Goal: Task Accomplishment & Management: Complete application form

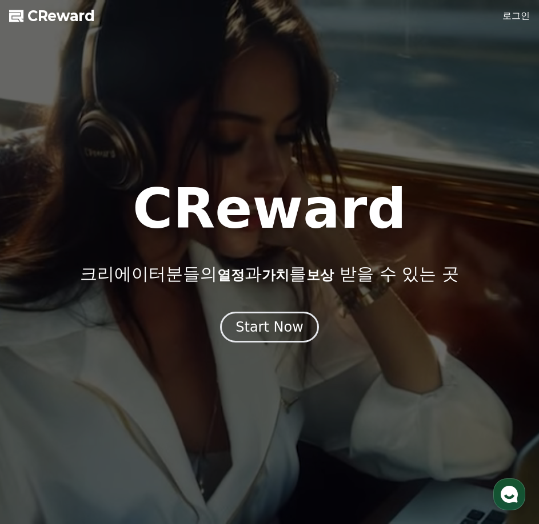
click at [281, 337] on button "Start Now" at bounding box center [269, 327] width 99 height 31
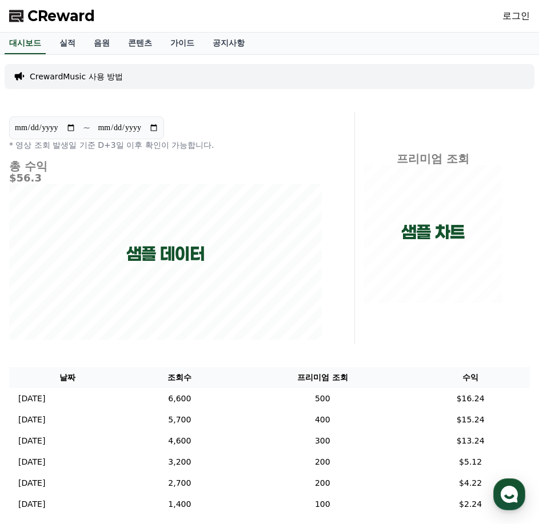
click at [523, 11] on link "로그인" at bounding box center [515, 16] width 27 height 14
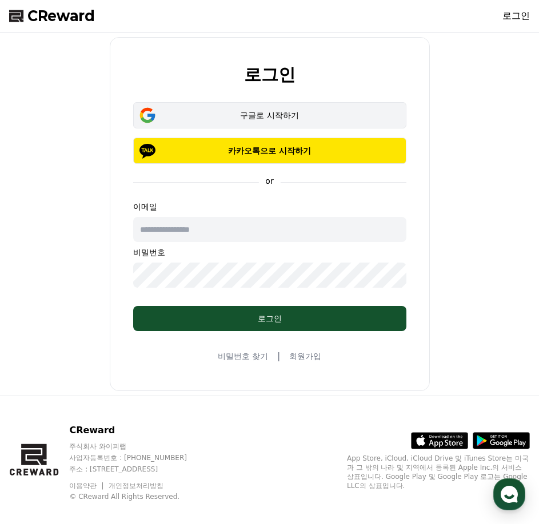
click at [299, 127] on button "구글로 시작하기" at bounding box center [269, 115] width 273 height 26
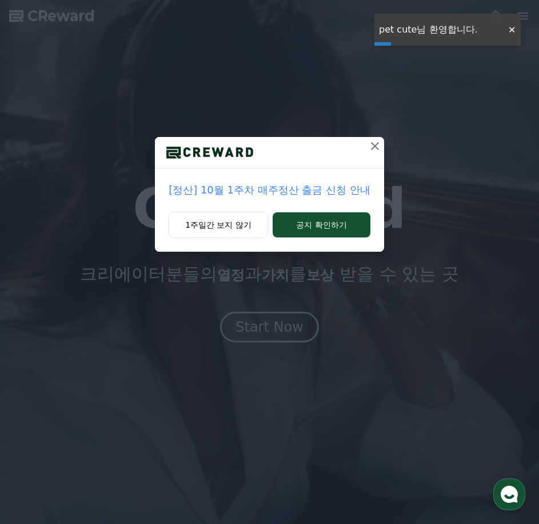
click at [376, 145] on icon at bounding box center [375, 146] width 8 height 8
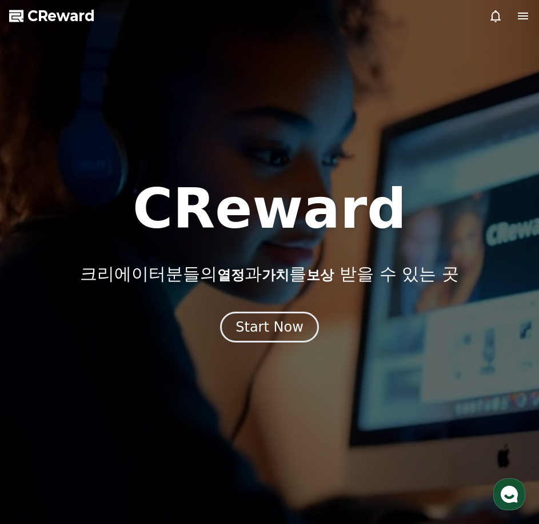
click at [523, 13] on icon at bounding box center [523, 16] width 10 height 7
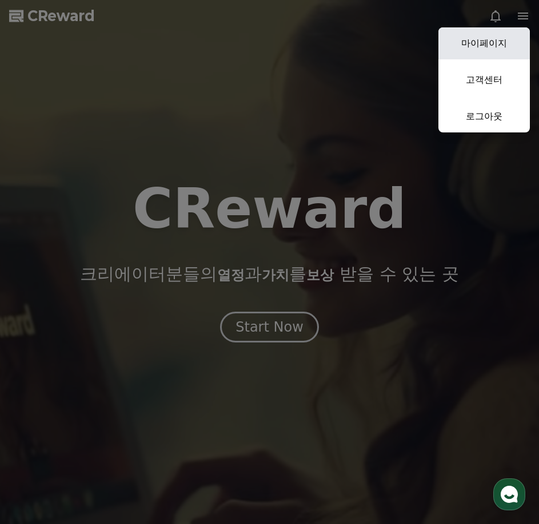
click at [483, 50] on link "마이페이지" at bounding box center [483, 43] width 91 height 32
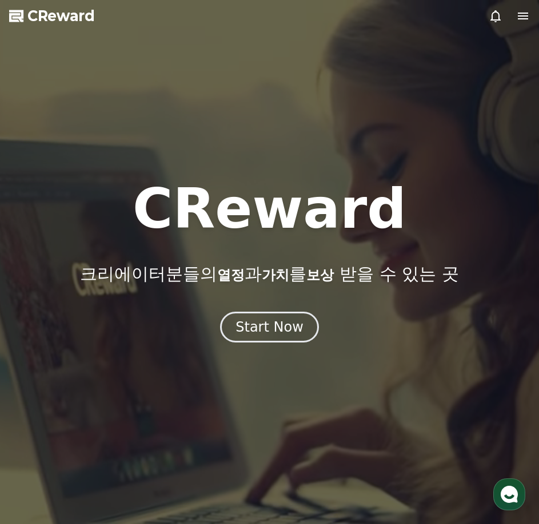
select select "**********"
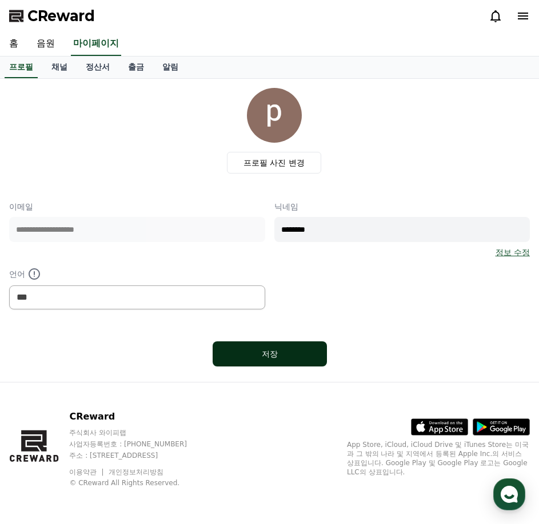
click at [269, 354] on div "저장" at bounding box center [269, 353] width 69 height 11
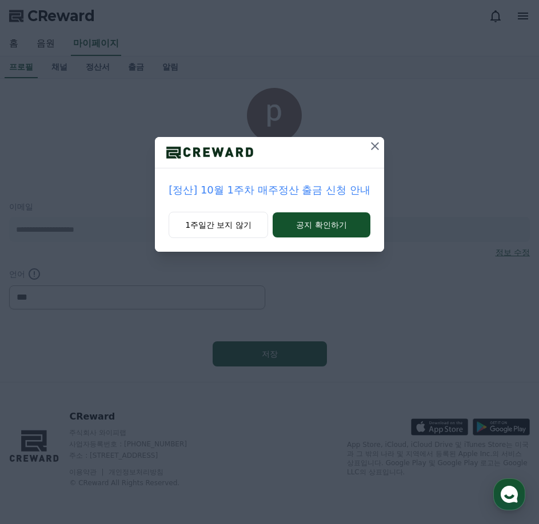
select select "**********"
click at [374, 149] on icon at bounding box center [375, 146] width 14 height 14
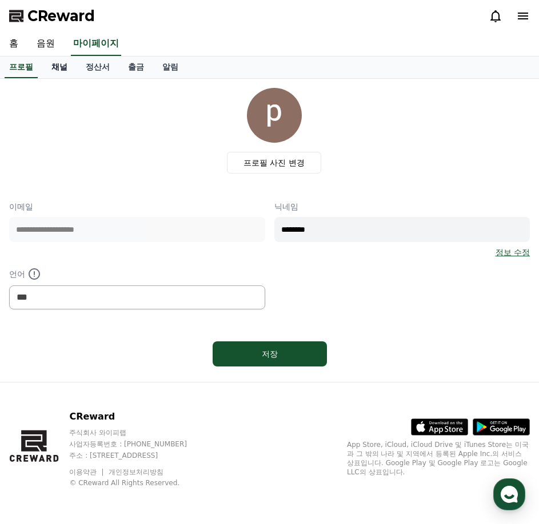
click at [57, 63] on link "채널" at bounding box center [59, 68] width 34 height 22
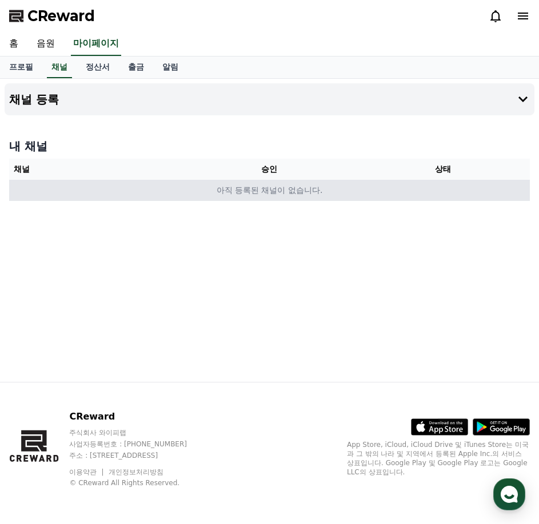
click at [335, 193] on td "아직 등록된 채널이 없습니다." at bounding box center [269, 190] width 520 height 21
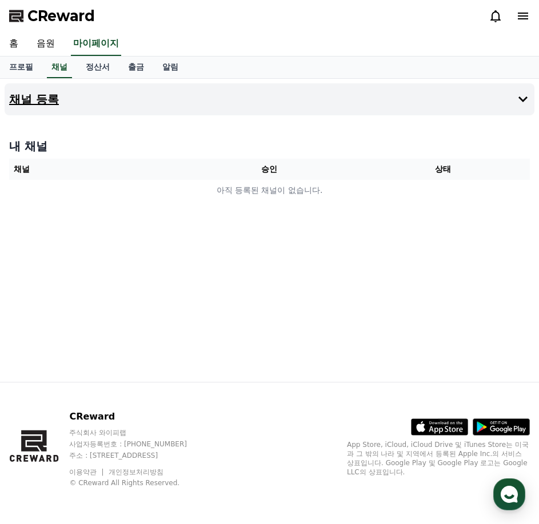
click at [516, 98] on icon at bounding box center [523, 100] width 14 height 14
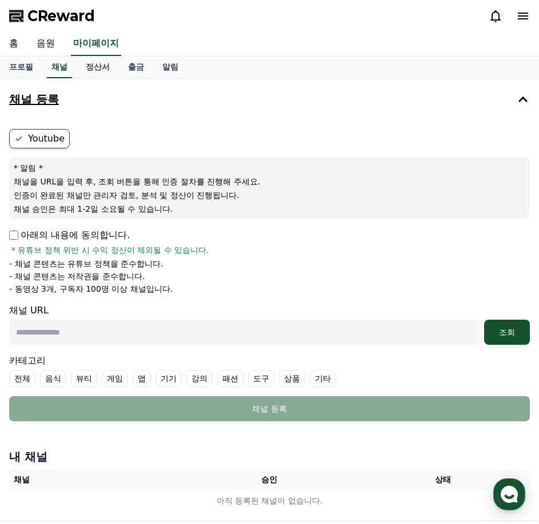
click at [77, 236] on p "아래의 내용에 동의합니다." at bounding box center [69, 236] width 121 height 14
click at [19, 237] on p "아래의 내용에 동의합니다." at bounding box center [69, 236] width 121 height 14
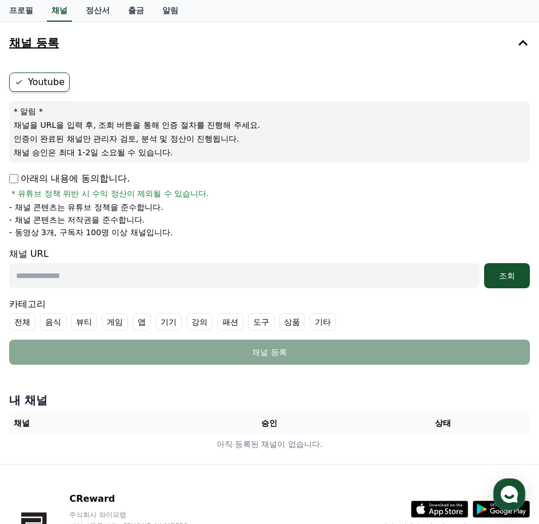
scroll to position [57, 0]
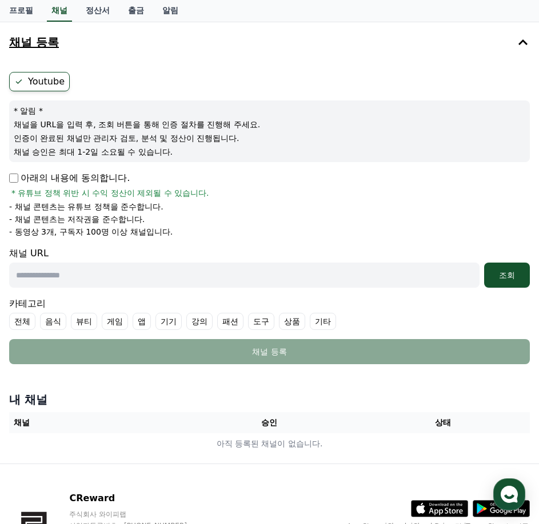
click at [120, 254] on div "채널 URL 조회" at bounding box center [269, 267] width 520 height 41
click at [507, 271] on div "조회" at bounding box center [506, 275] width 37 height 11
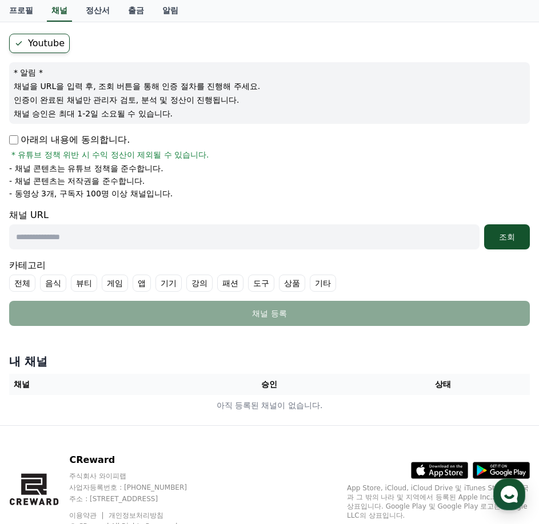
scroll to position [25, 0]
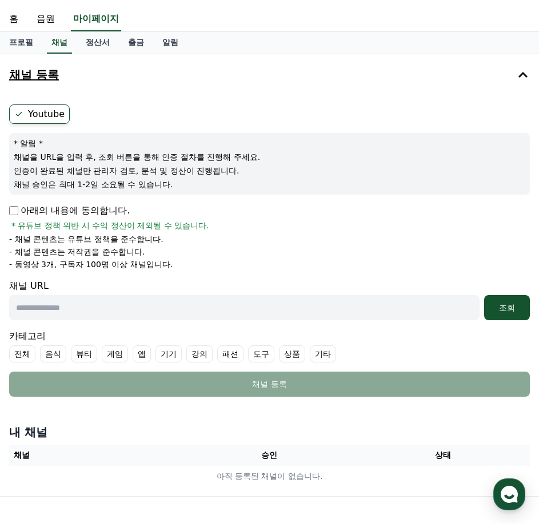
click at [154, 312] on input "text" at bounding box center [244, 307] width 470 height 25
paste input "**********"
click at [506, 301] on button "조회" at bounding box center [507, 307] width 46 height 25
drag, startPoint x: 127, startPoint y: 312, endPoint x: 23, endPoint y: 327, distance: 105.0
click at [5, 326] on div "**********" at bounding box center [270, 251] width 530 height 302
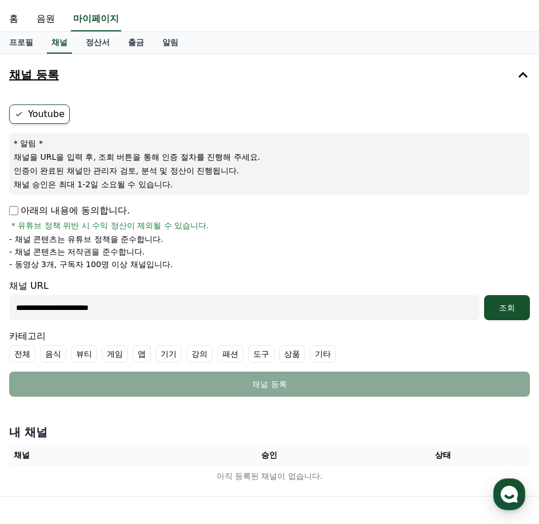
paste input "text"
click at [521, 310] on div "조회" at bounding box center [506, 307] width 37 height 11
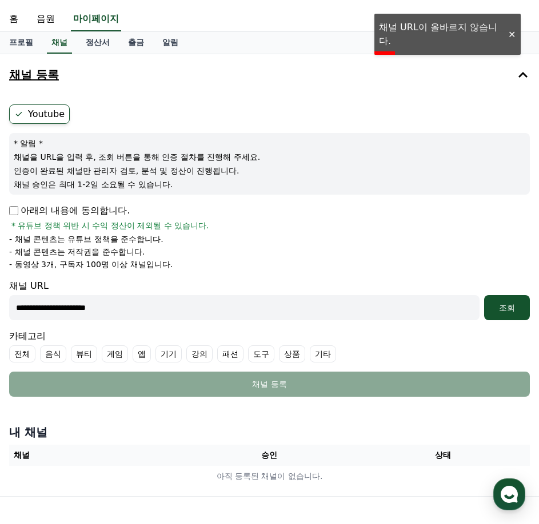
click at [239, 305] on input "**********" at bounding box center [244, 307] width 470 height 25
drag, startPoint x: 225, startPoint y: 309, endPoint x: 5, endPoint y: 310, distance: 220.0
click at [5, 310] on div "**********" at bounding box center [270, 251] width 530 height 302
paste input "**********"
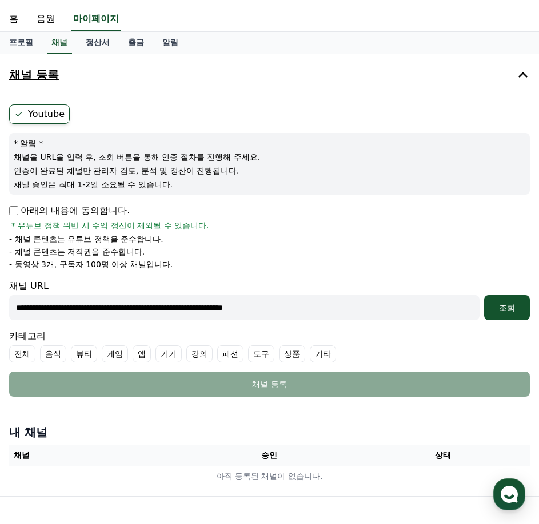
type input "**********"
click at [484, 295] on button "조회" at bounding box center [507, 307] width 46 height 25
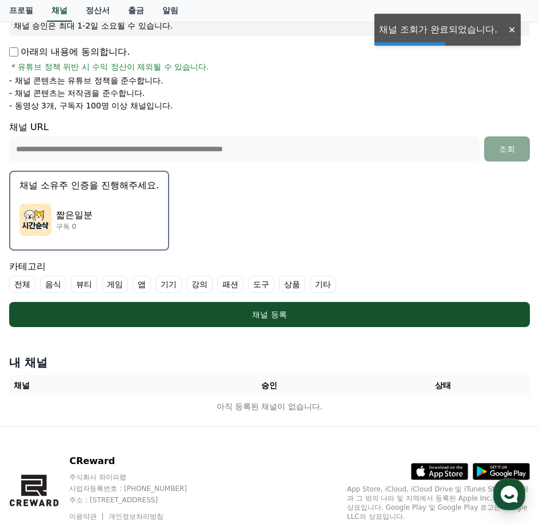
scroll to position [196, 0]
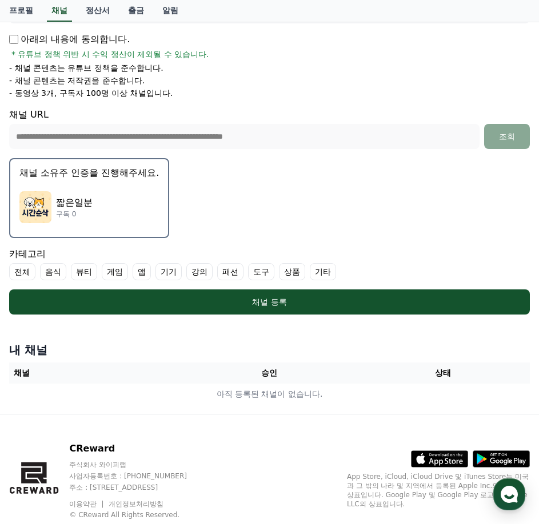
click at [44, 198] on img "button" at bounding box center [35, 207] width 32 height 32
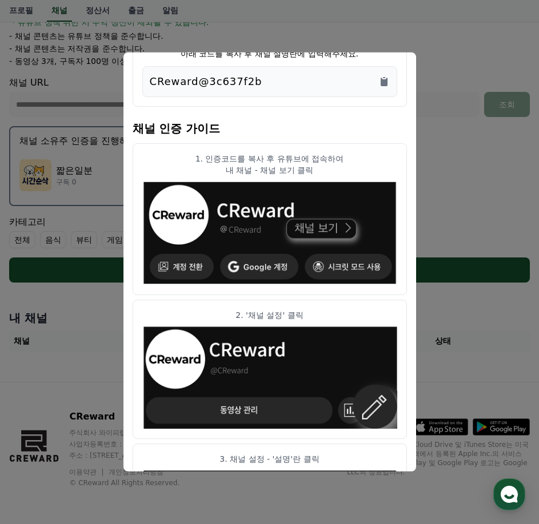
scroll to position [0, 0]
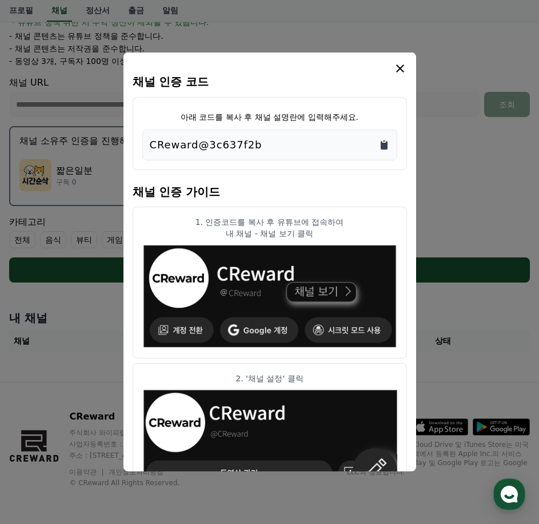
click at [383, 147] on icon "Copy to clipboard" at bounding box center [383, 145] width 7 height 9
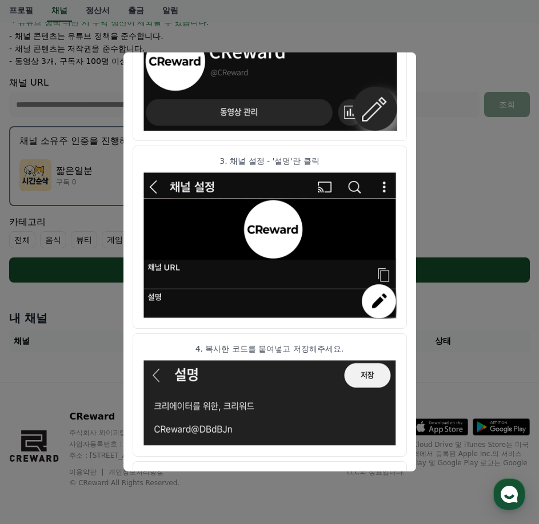
scroll to position [419, 0]
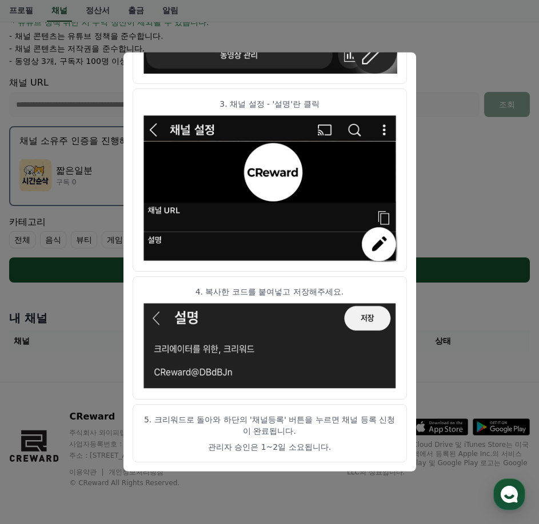
click at [429, 43] on button "close modal" at bounding box center [269, 262] width 539 height 524
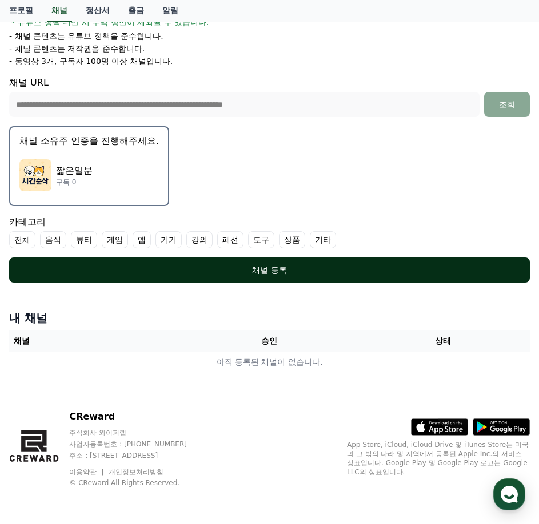
click at [343, 271] on div "채널 등록" at bounding box center [269, 270] width 475 height 11
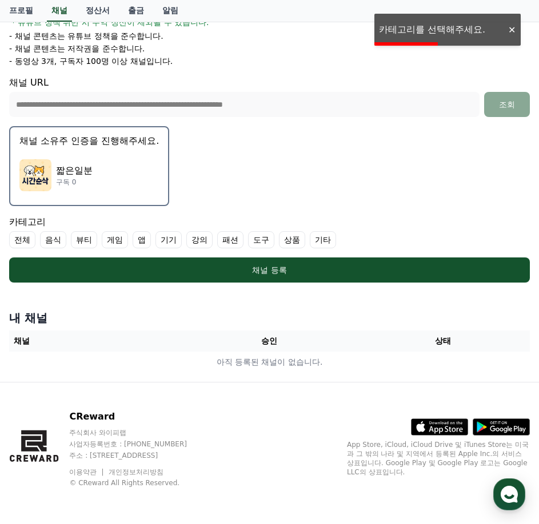
click at [325, 237] on label "기타" at bounding box center [323, 239] width 26 height 17
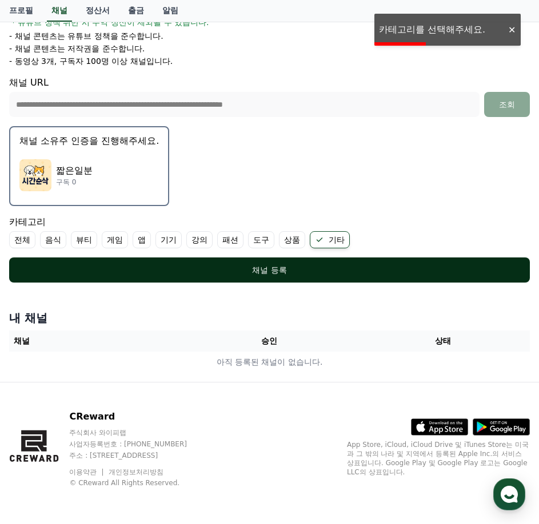
click at [292, 268] on div "채널 등록" at bounding box center [269, 270] width 475 height 11
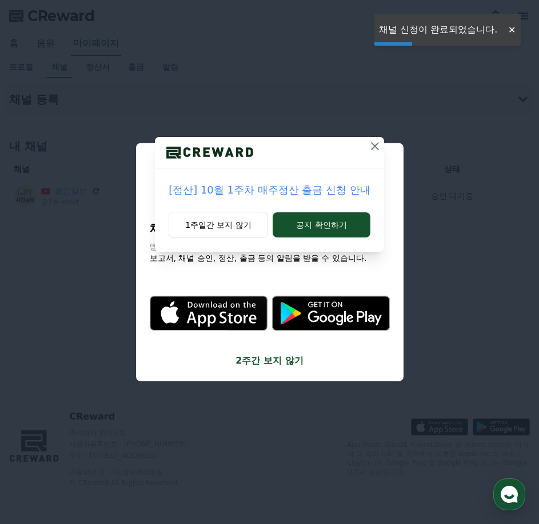
click at [378, 147] on icon at bounding box center [375, 146] width 14 height 14
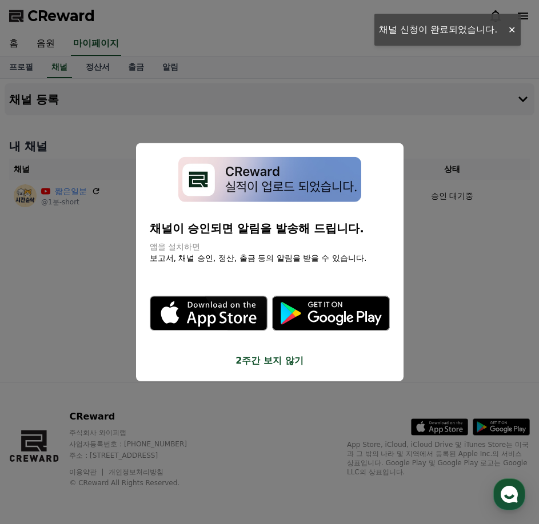
click at [394, 153] on div "채널이 승인되면 알림을 발송해 드립니다. 앱을 설치하면 보고서, 채널 승인, 정산, 출금 등의 알림을 받을 수 있습니다. .st0 { fill…" at bounding box center [269, 262] width 267 height 238
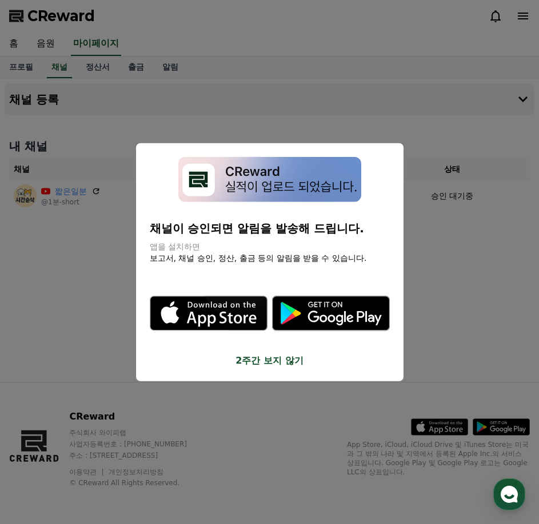
click at [292, 364] on button "2주간 보지 않기" at bounding box center [270, 361] width 240 height 14
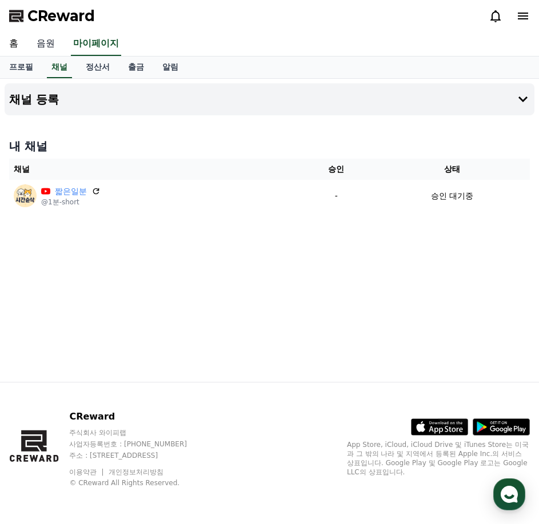
click at [53, 41] on link "음원" at bounding box center [45, 44] width 37 height 24
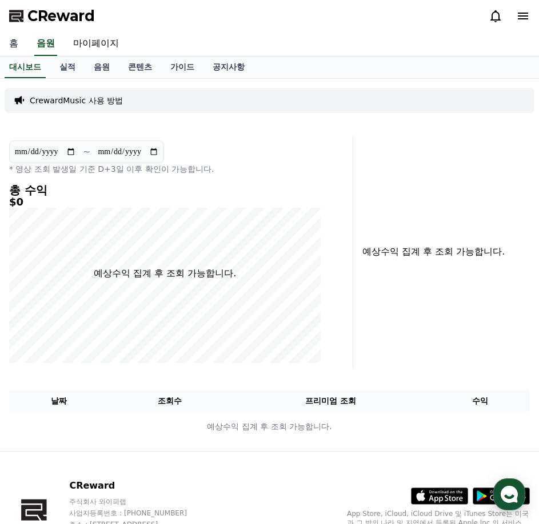
click at [13, 49] on link "홈" at bounding box center [13, 44] width 27 height 24
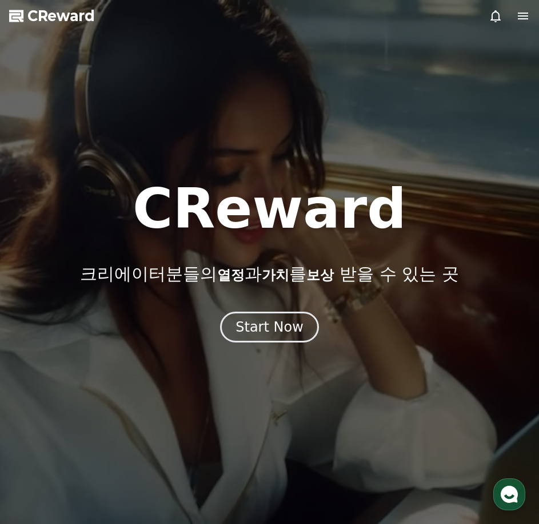
click at [521, 15] on icon at bounding box center [523, 16] width 14 height 14
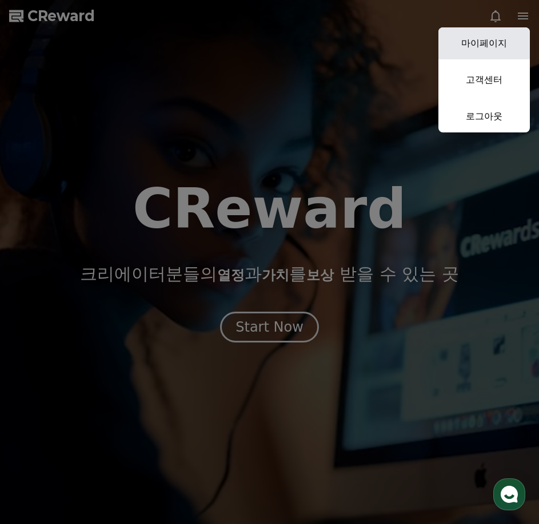
click at [495, 43] on link "마이페이지" at bounding box center [483, 43] width 91 height 32
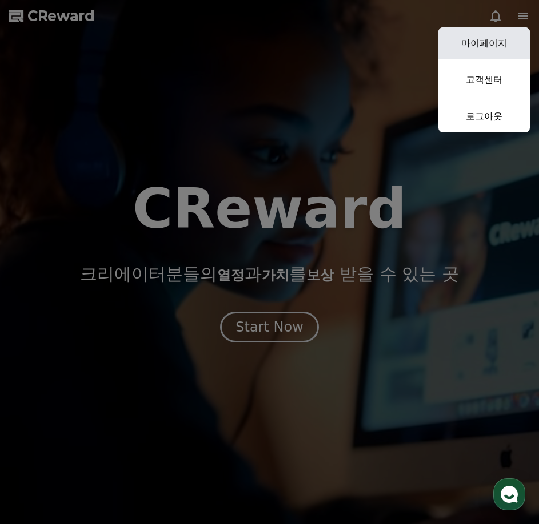
select select "**********"
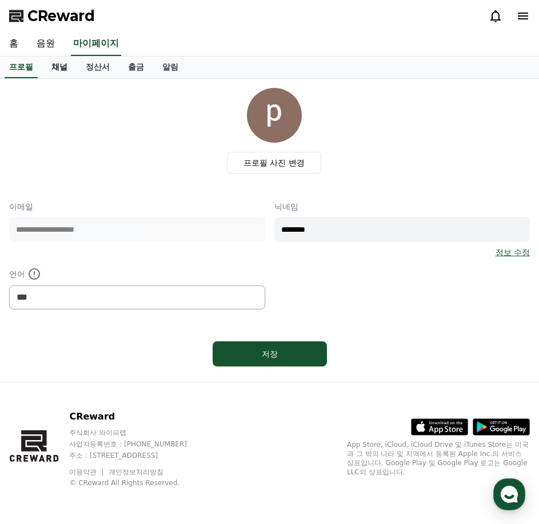
click at [58, 63] on link "채널" at bounding box center [59, 68] width 34 height 22
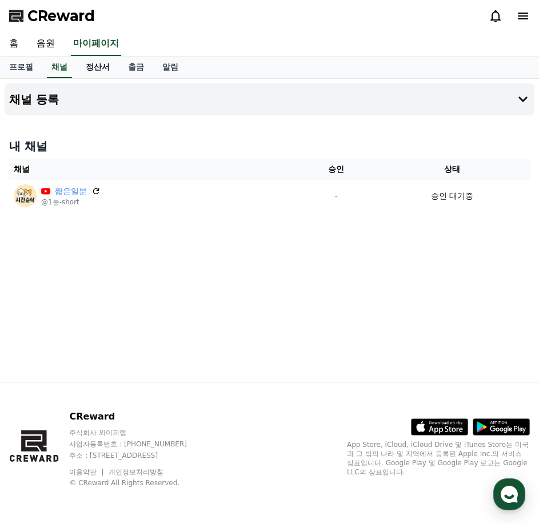
click at [101, 72] on link "정산서" at bounding box center [98, 68] width 42 height 22
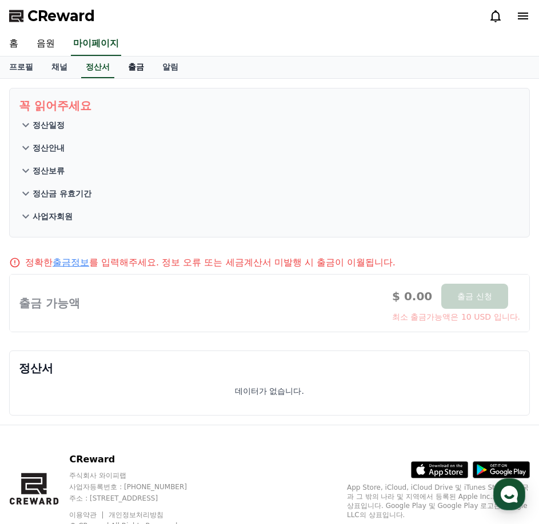
click at [121, 70] on link "출금" at bounding box center [136, 68] width 34 height 22
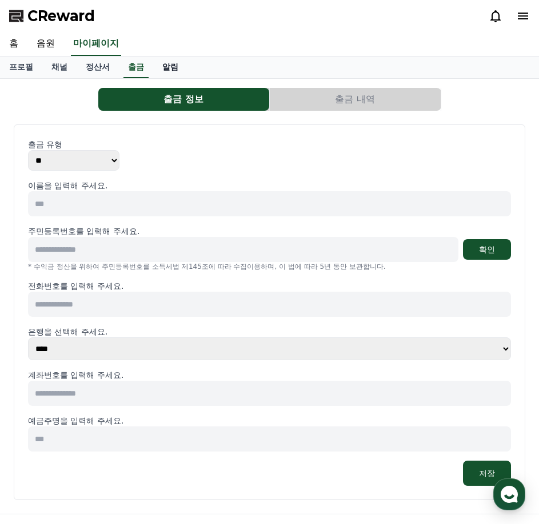
click at [182, 69] on link "알림" at bounding box center [170, 68] width 34 height 22
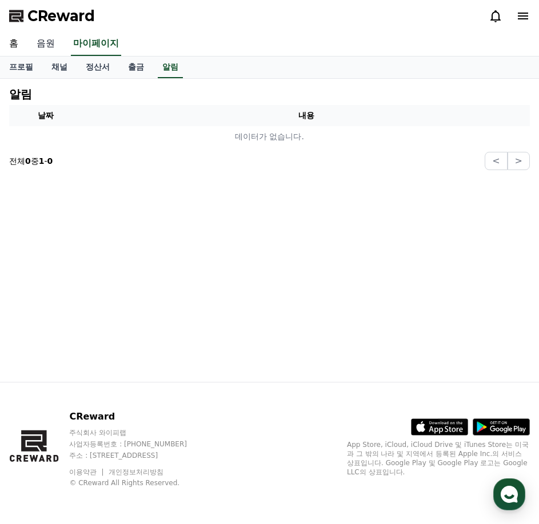
drag, startPoint x: 50, startPoint y: 57, endPoint x: 47, endPoint y: 51, distance: 6.4
click at [50, 56] on div "CReward 홈 음원 마이페이지 프로필 채널 정산서 출금 알림 알림 날짜 내용 데이터가 없습니다. 전체 0 중 1 - 0 < > CRewar…" at bounding box center [269, 262] width 539 height 524
click at [45, 41] on link "음원" at bounding box center [45, 44] width 37 height 24
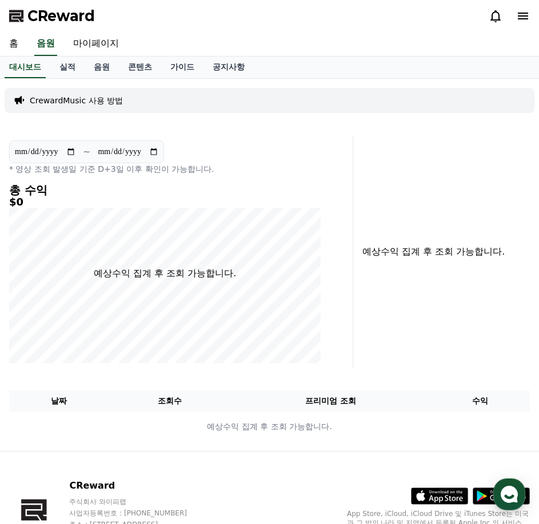
click at [44, 97] on p "CrewardMusic 사용 방법" at bounding box center [76, 100] width 93 height 11
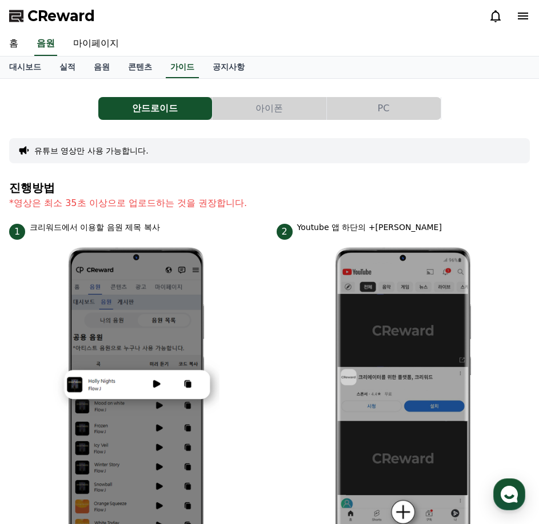
click at [114, 154] on button "유튜브 영상만 사용 가능합니다." at bounding box center [91, 150] width 114 height 11
drag, startPoint x: 390, startPoint y: 105, endPoint x: 376, endPoint y: 108, distance: 13.6
click at [389, 105] on button "PC" at bounding box center [384, 108] width 114 height 23
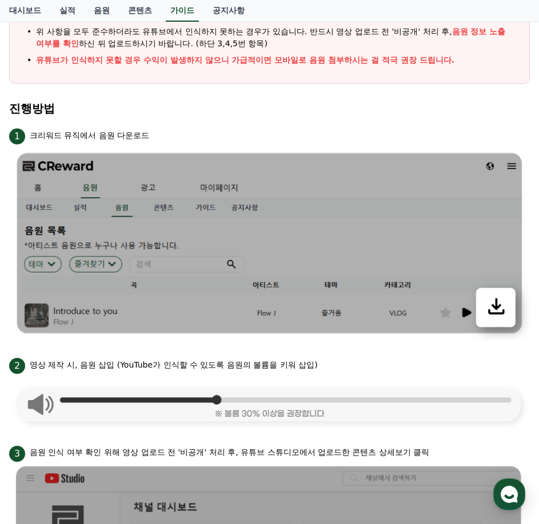
scroll to position [229, 0]
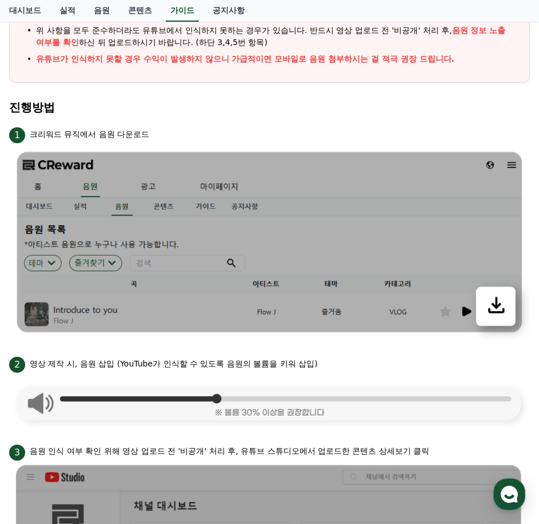
drag, startPoint x: 33, startPoint y: 131, endPoint x: 174, endPoint y: 139, distance: 140.7
click at [140, 133] on p "크리워드 뮤직에서 음원 다운로드" at bounding box center [89, 135] width 119 height 12
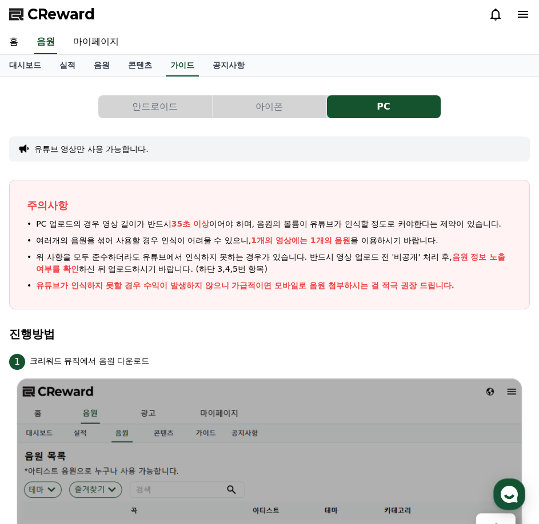
scroll to position [0, 0]
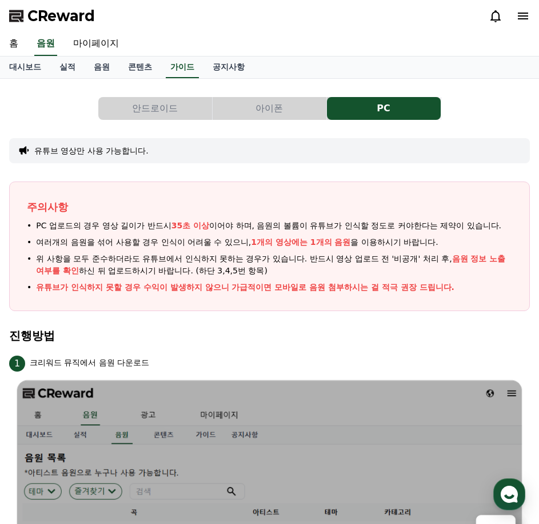
click at [127, 105] on button "안드로이드" at bounding box center [155, 108] width 114 height 23
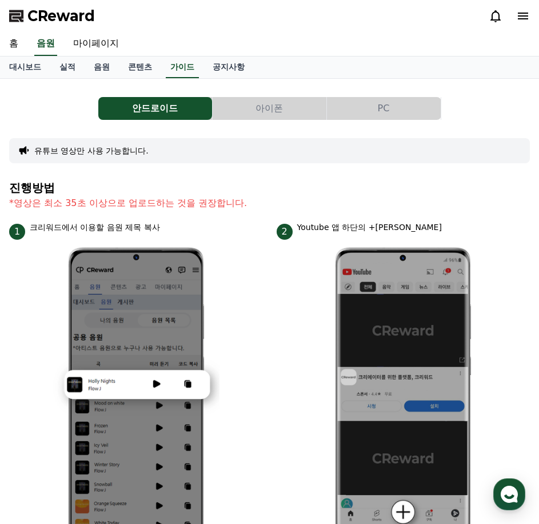
click at [240, 109] on button "아이폰" at bounding box center [270, 108] width 114 height 23
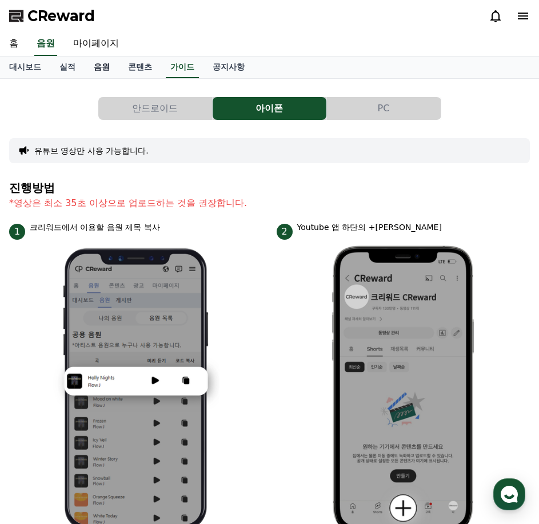
click at [109, 67] on link "음원" at bounding box center [102, 68] width 34 height 22
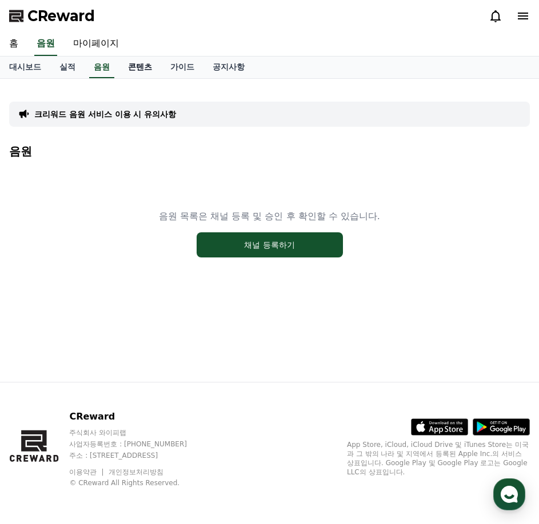
click at [145, 68] on link "콘텐츠" at bounding box center [140, 68] width 42 height 22
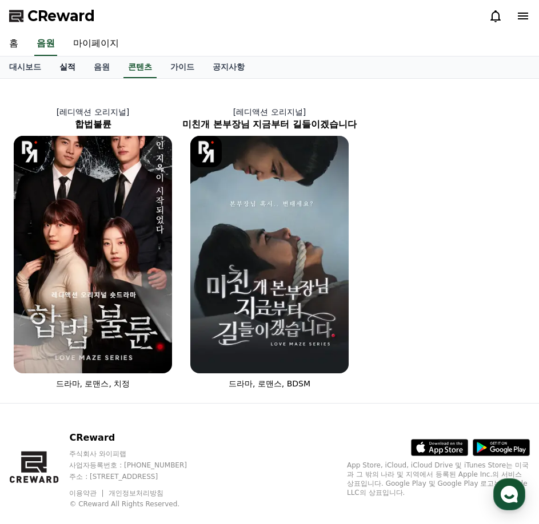
click at [81, 71] on link "실적" at bounding box center [67, 68] width 34 height 22
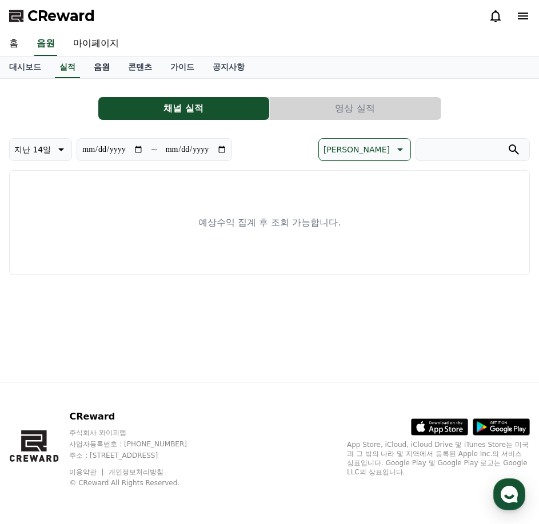
click at [102, 68] on link "음원" at bounding box center [102, 68] width 34 height 22
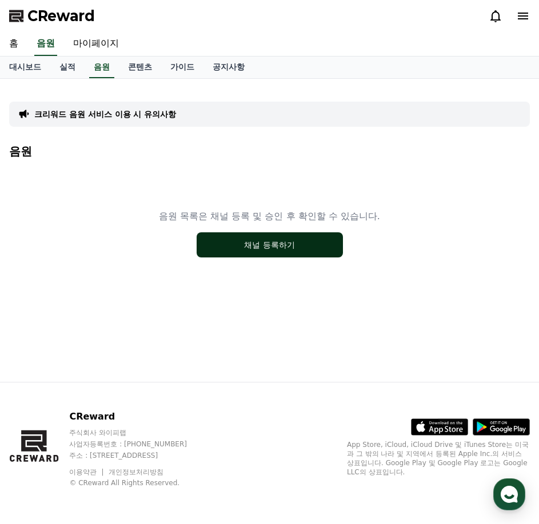
click at [282, 247] on button "채널 등록하기" at bounding box center [270, 245] width 146 height 25
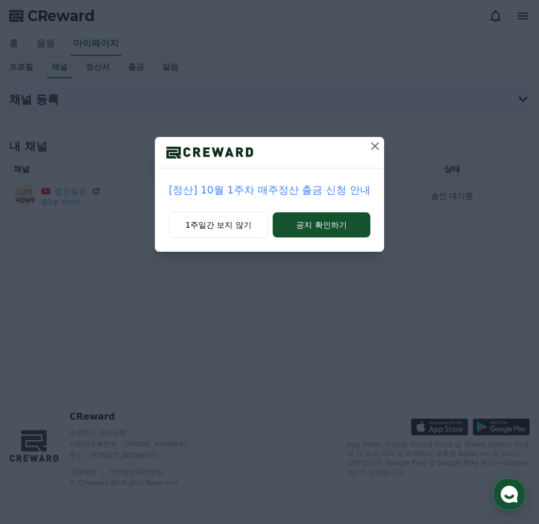
click at [378, 145] on icon at bounding box center [375, 146] width 14 height 14
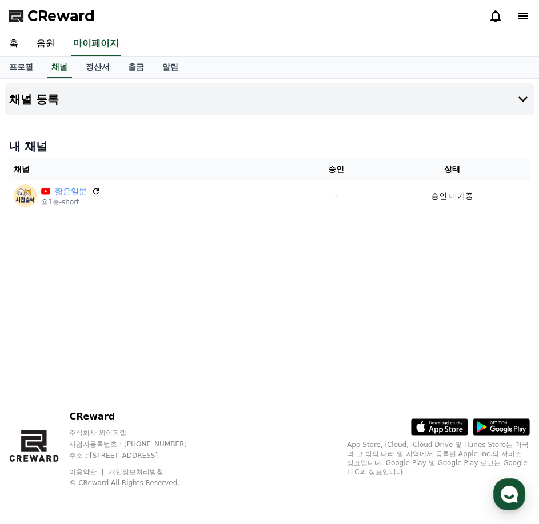
drag, startPoint x: 181, startPoint y: 136, endPoint x: 147, endPoint y: 126, distance: 35.1
click at [170, 133] on div "채널 등록 내 채널 채널 승인 상태 짧은일분 @1분-short - 승인 대기중" at bounding box center [269, 230] width 539 height 303
click at [48, 39] on link "음원" at bounding box center [45, 44] width 37 height 24
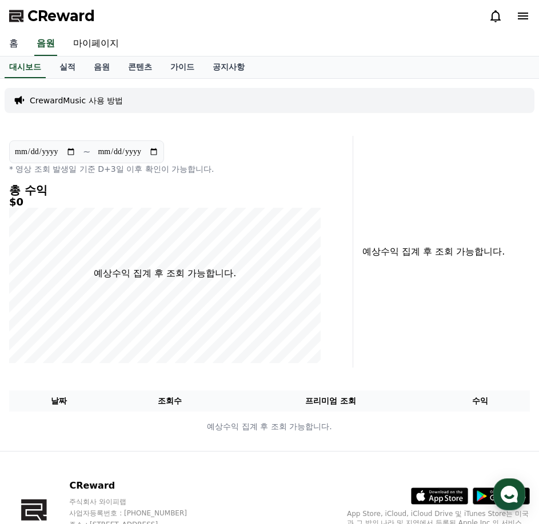
click at [19, 40] on link "홈" at bounding box center [13, 44] width 27 height 24
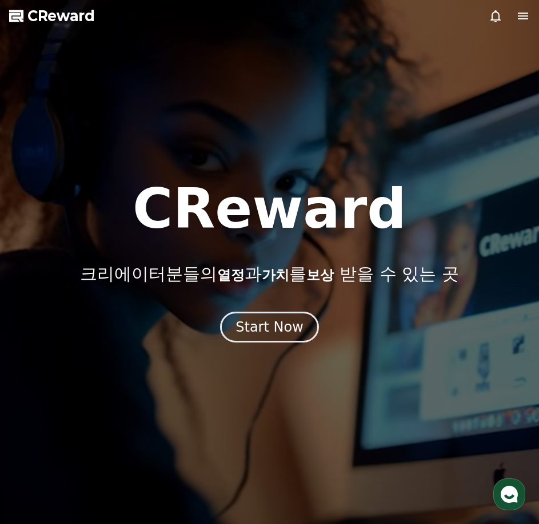
click at [318, 282] on span "보상" at bounding box center [319, 275] width 27 height 16
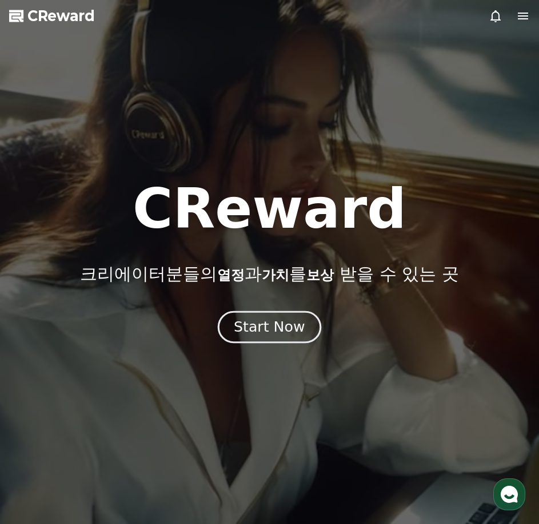
click at [254, 338] on button "Start Now" at bounding box center [269, 327] width 103 height 33
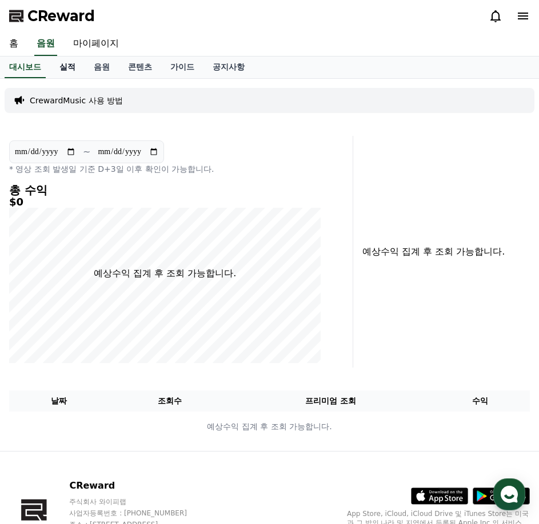
click at [69, 71] on link "실적" at bounding box center [67, 68] width 34 height 22
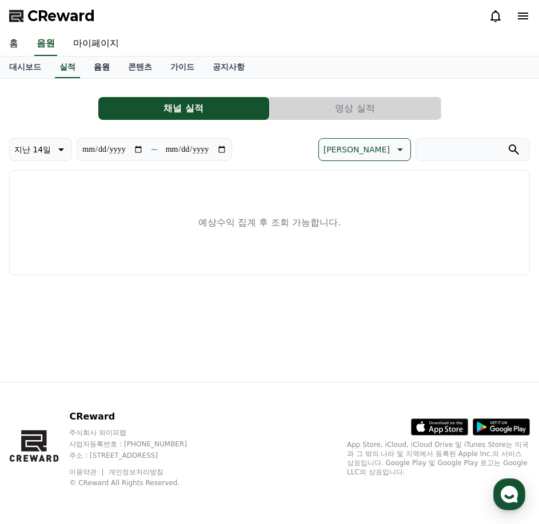
click at [105, 70] on link "음원" at bounding box center [102, 68] width 34 height 22
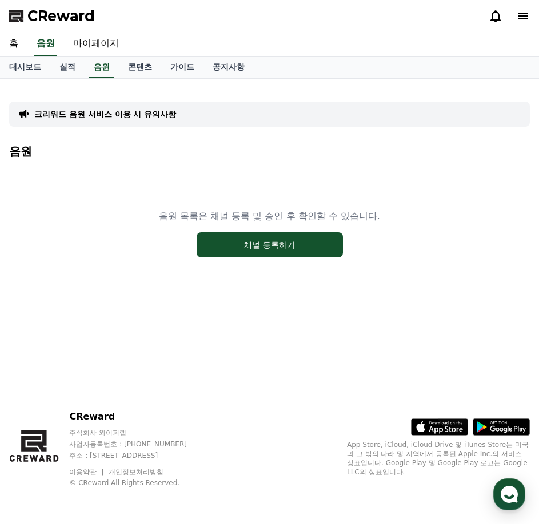
click at [149, 165] on div "음원 목록은 채널 등록 및 승인 후 확인할 수 있습니다. 채널 등록하기" at bounding box center [269, 233] width 520 height 143
click at [415, 330] on div "크리워드 음원 서비스 이용 시 유의사항 음원 음원 목록은 채널 등록 및 승인 후 확인할 수 있습니다. 채널 등록하기" at bounding box center [269, 230] width 539 height 303
